Goal: Information Seeking & Learning: Learn about a topic

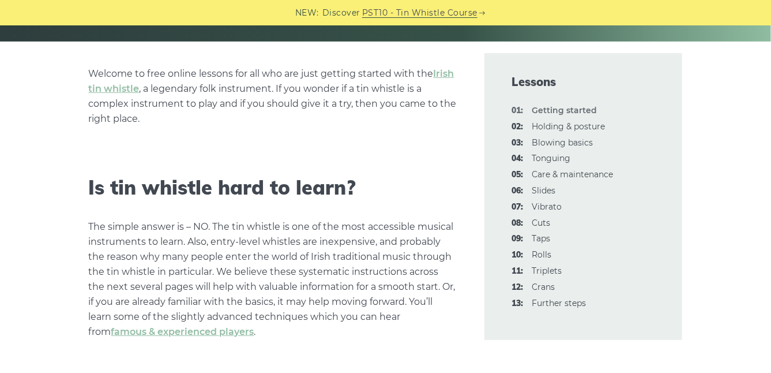
scroll to position [323, 0]
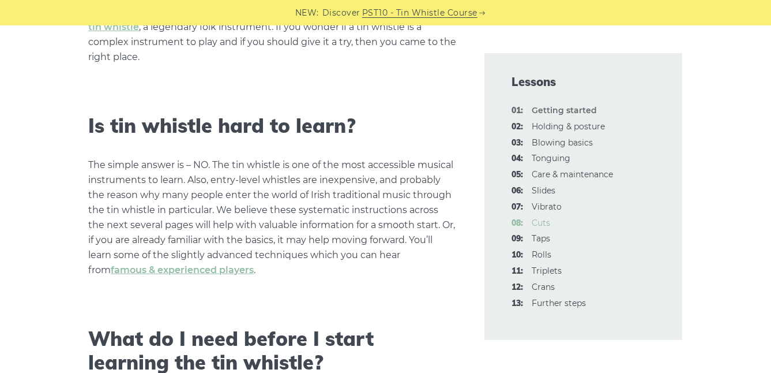
click at [543, 223] on link "08: Cuts" at bounding box center [541, 222] width 18 height 10
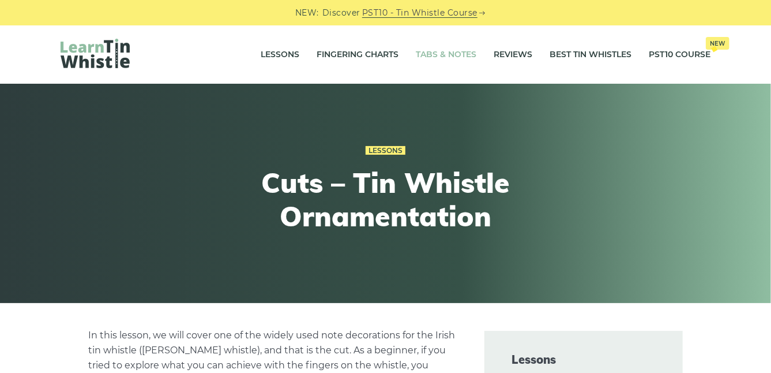
click at [442, 51] on link "Tabs & Notes" at bounding box center [446, 54] width 61 height 29
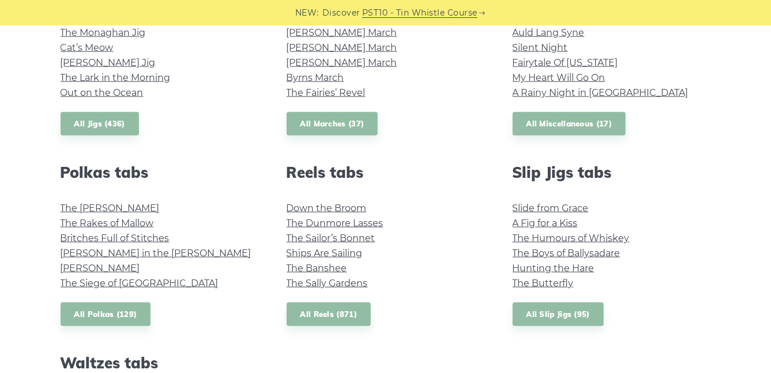
scroll to position [738, 0]
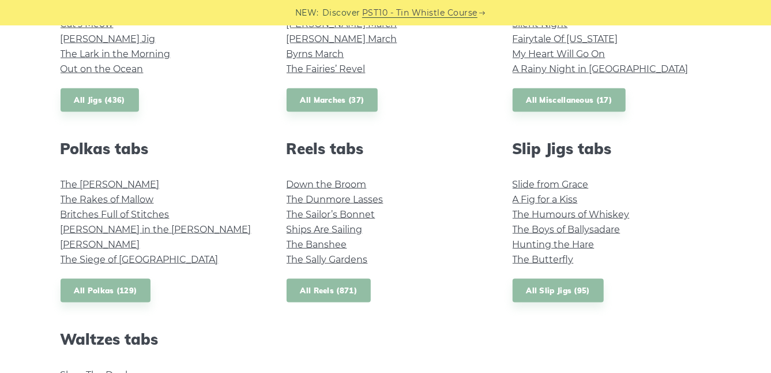
click at [327, 288] on link "All Reels (871)" at bounding box center [329, 291] width 85 height 24
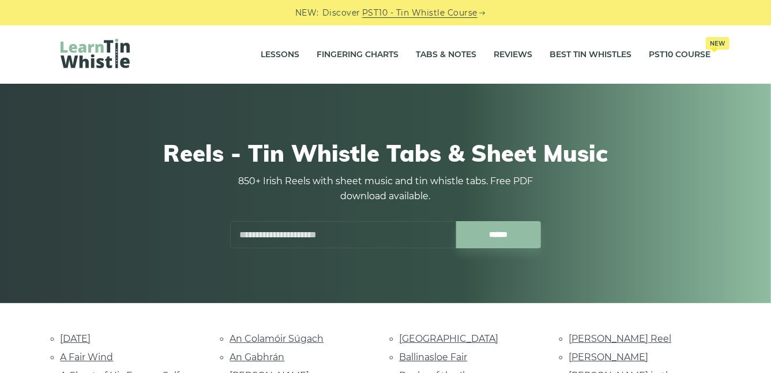
click at [192, 44] on div at bounding box center [169, 55] width 217 height 32
